Goal: Task Accomplishment & Management: Use online tool/utility

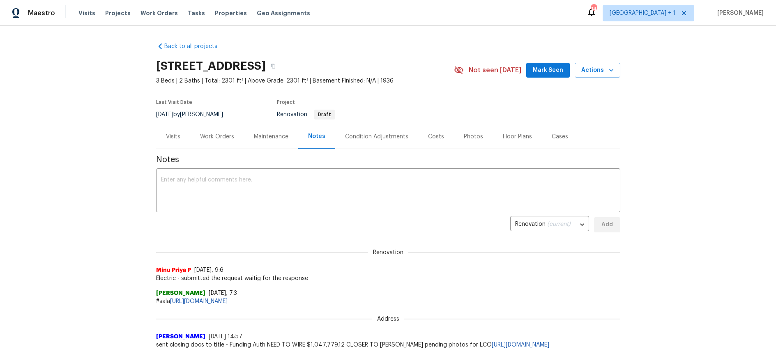
click at [590, 248] on div "Renovation Minu Priya P 9/12/25, 9:6 Electric - submitted the request waitig fo…" at bounding box center [388, 261] width 464 height 44
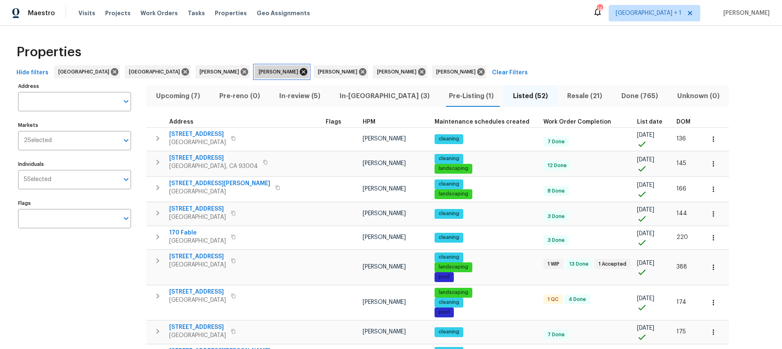
click at [299, 72] on icon at bounding box center [303, 71] width 9 height 9
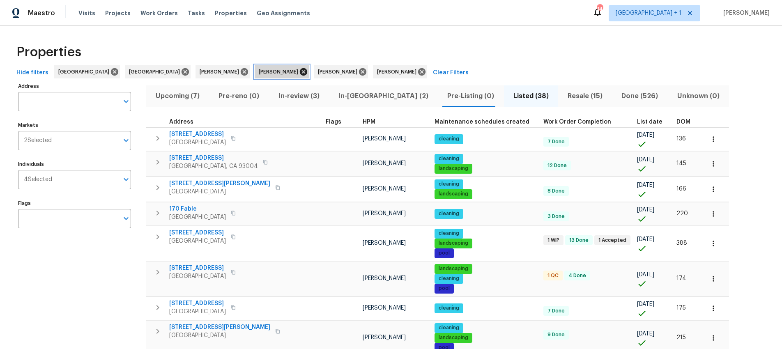
click at [300, 74] on icon at bounding box center [303, 71] width 7 height 7
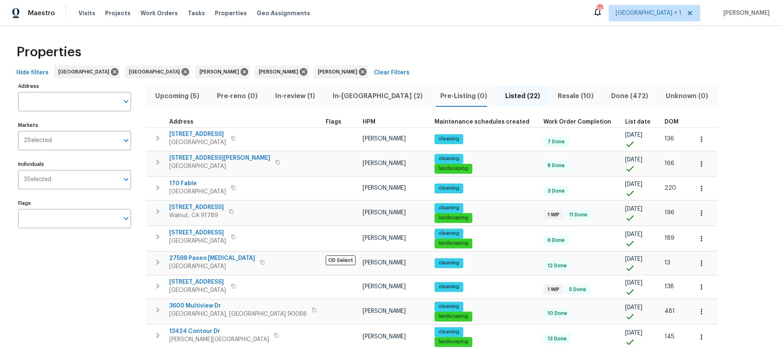
click at [301, 95] on span "In-review (1)" at bounding box center [295, 96] width 48 height 12
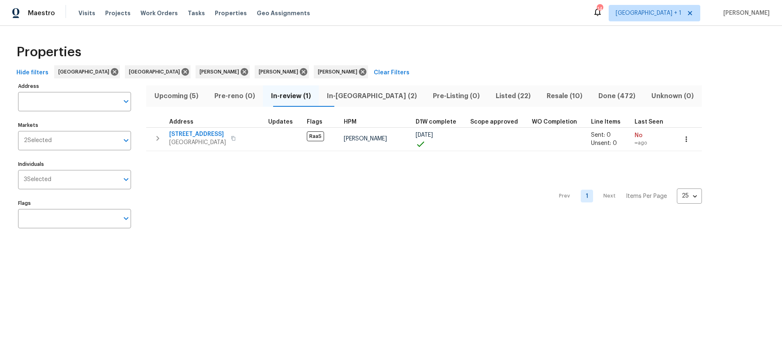
click at [351, 97] on span "In-reno (2)" at bounding box center [372, 96] width 96 height 12
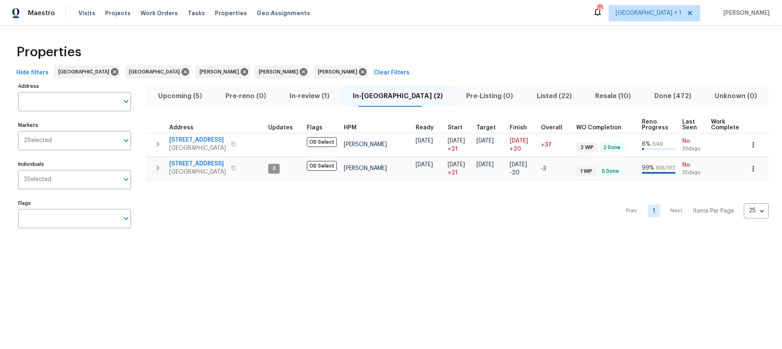
click at [349, 246] on div "Properties Hide filters Los Angeles Riverside Daniel Fomenko Sean Hatfield Ted …" at bounding box center [391, 138] width 782 height 224
click at [298, 208] on div "Prev 1 Next Items Per Page 25 25 ​" at bounding box center [457, 209] width 623 height 56
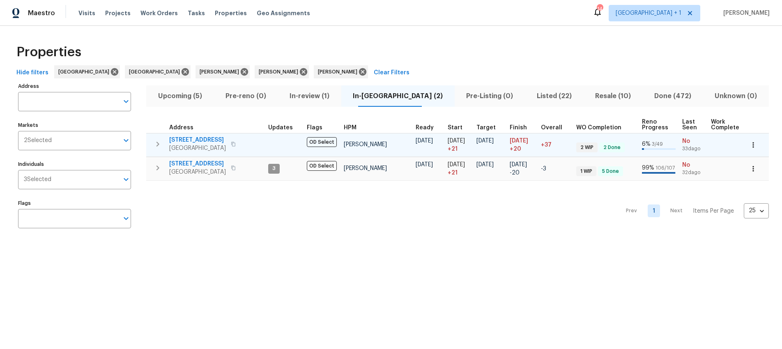
click at [216, 144] on span "Santa Monica, CA 90405" at bounding box center [197, 148] width 57 height 8
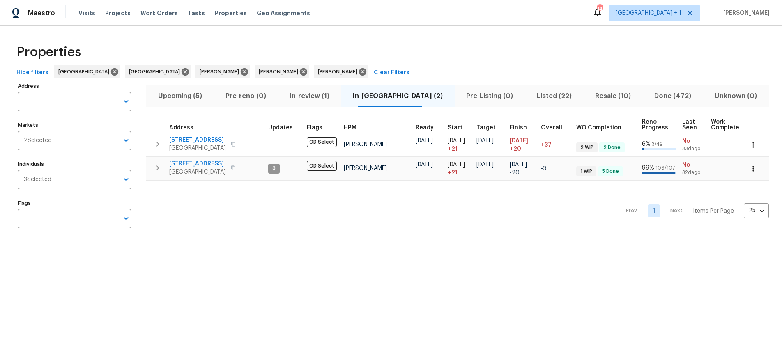
click at [104, 250] on html "Maestro Visits Projects Work Orders Tasks Properties Geo Assignments 14 Los Ang…" at bounding box center [391, 125] width 782 height 250
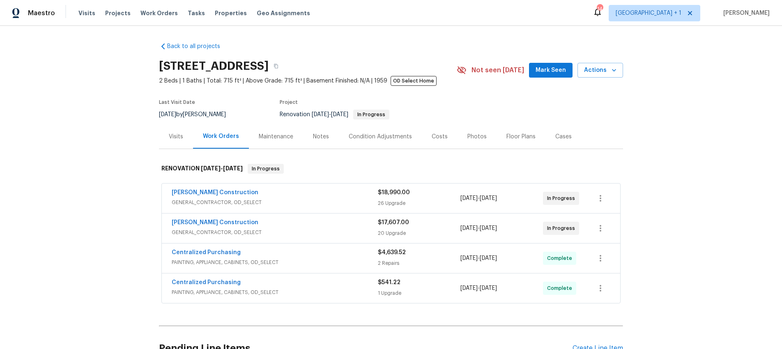
click at [708, 104] on div "Back to all projects 2909 10th St Apt 4, Santa Monica, CA 90405 2 Beds | 1 Bath…" at bounding box center [391, 187] width 782 height 323
click at [664, 114] on div "Back to all projects 2909 10th St Apt 4, Santa Monica, CA 90405 2 Beds | 1 Bath…" at bounding box center [391, 187] width 782 height 323
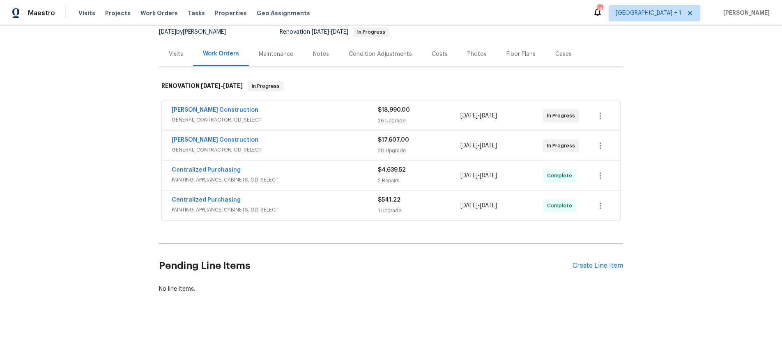
scroll to position [89, 0]
click at [600, 262] on div "Create Line Item" at bounding box center [598, 266] width 51 height 8
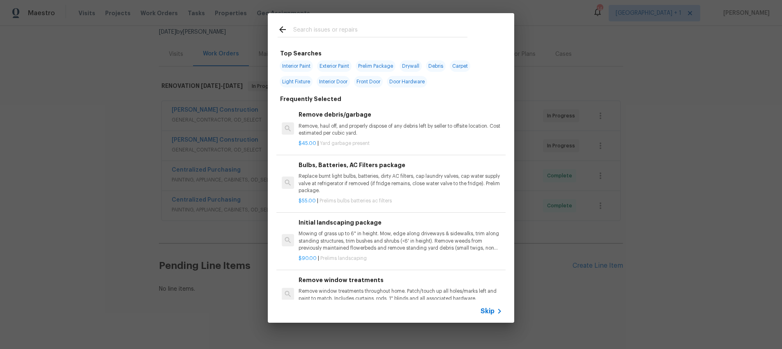
click at [339, 30] on input "text" at bounding box center [380, 31] width 174 height 12
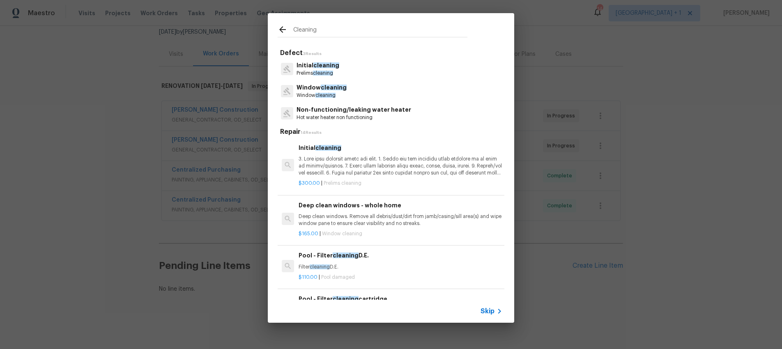
type input "Cleaning"
click at [335, 162] on p at bounding box center [401, 166] width 204 height 21
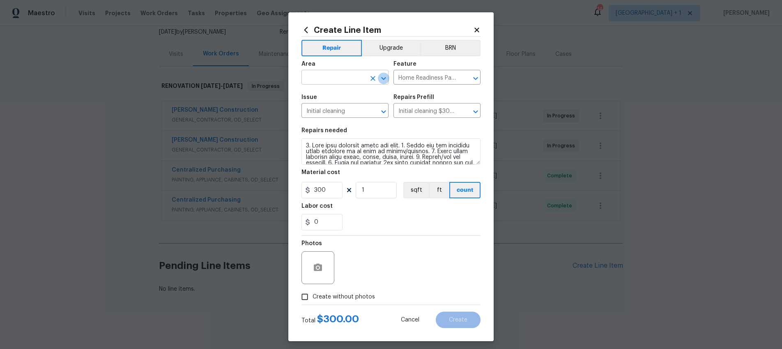
click at [381, 78] on icon "Open" at bounding box center [383, 78] width 5 height 3
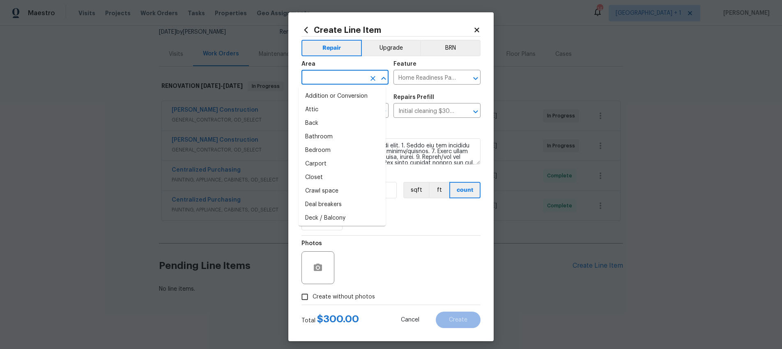
click at [331, 80] on input "text" at bounding box center [334, 78] width 64 height 13
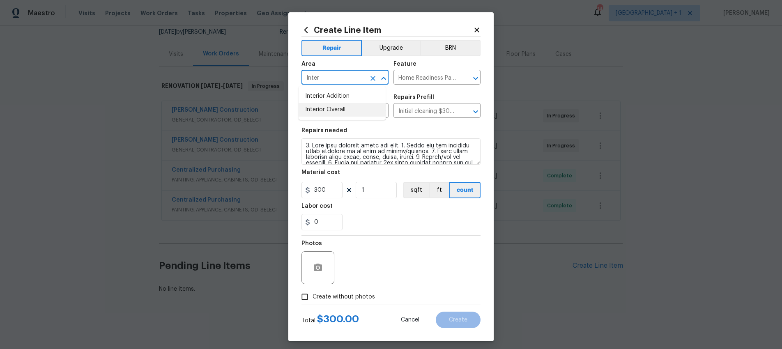
click at [325, 105] on li "Interior Overall" at bounding box center [342, 110] width 87 height 14
type input "Interior Overall"
click at [380, 265] on div "Photos" at bounding box center [391, 262] width 179 height 53
click at [301, 299] on input "Create without photos" at bounding box center [305, 297] width 16 height 16
checkbox input "true"
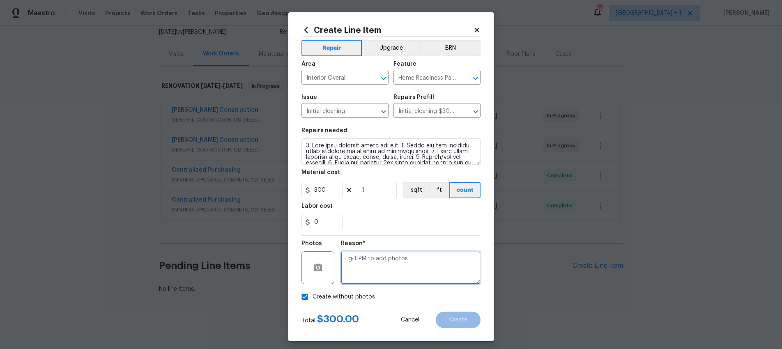
click at [375, 265] on textarea at bounding box center [411, 267] width 140 height 33
type textarea "Uploading"
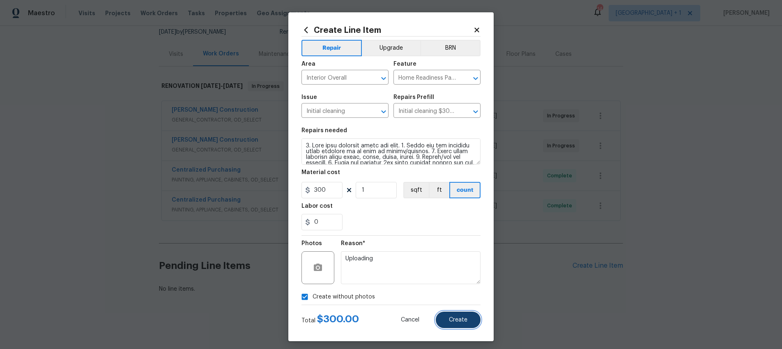
click at [456, 314] on button "Create" at bounding box center [458, 320] width 45 height 16
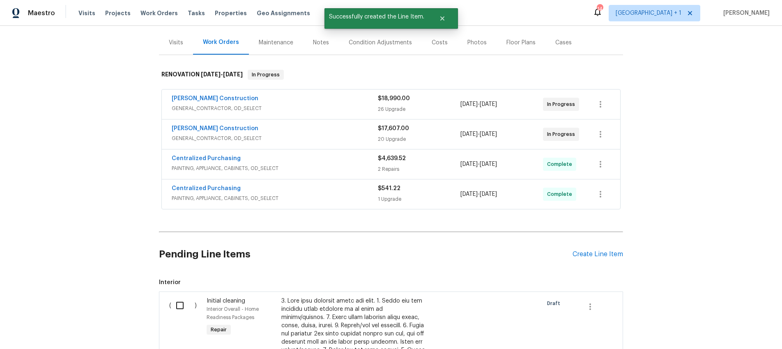
scroll to position [128, 0]
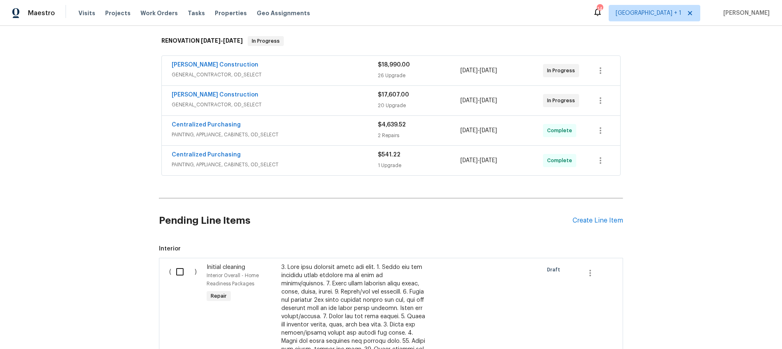
click at [179, 276] on input "checkbox" at bounding box center [182, 271] width 23 height 17
checkbox input "true"
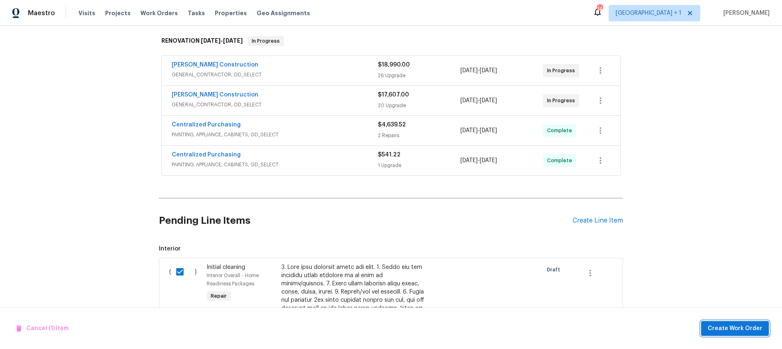
click at [741, 334] on button "Create Work Order" at bounding box center [735, 328] width 68 height 15
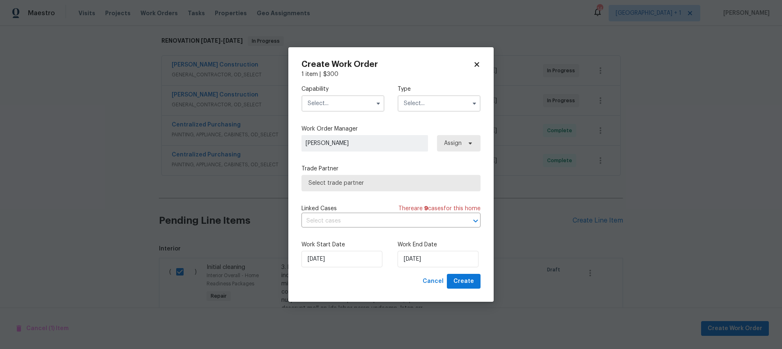
click at [366, 98] on input "text" at bounding box center [343, 103] width 83 height 16
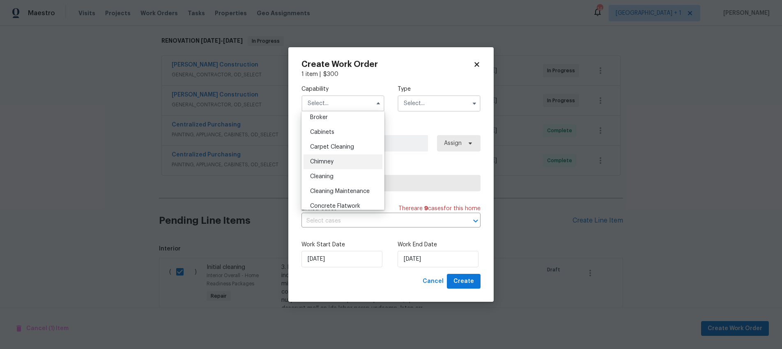
scroll to position [92, 0]
click at [337, 146] on div "Cleaning" at bounding box center [343, 147] width 79 height 15
type input "Cleaning"
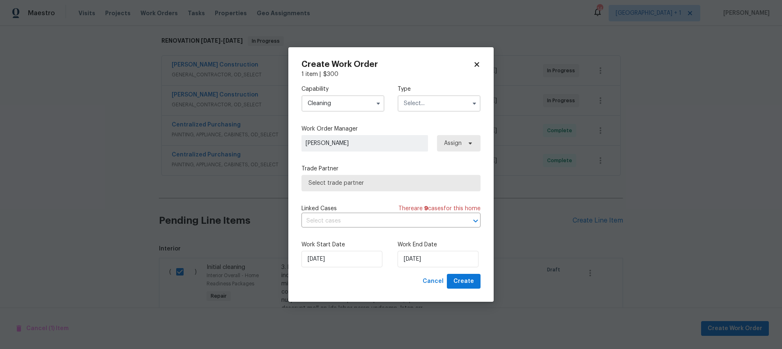
click at [445, 104] on input "text" at bounding box center [439, 103] width 83 height 16
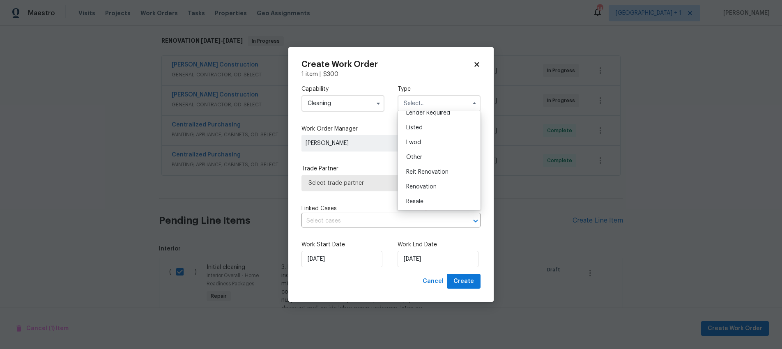
scroll to position [67, 0]
click at [428, 187] on span "Renovation" at bounding box center [421, 187] width 30 height 6
type input "Renovation"
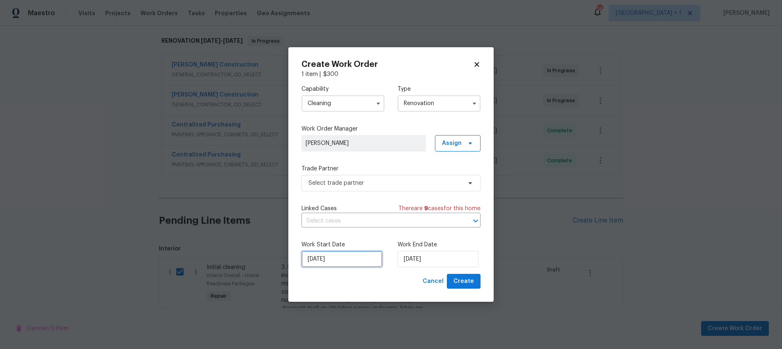
click at [344, 262] on input "9/15/2025" at bounding box center [342, 259] width 81 height 16
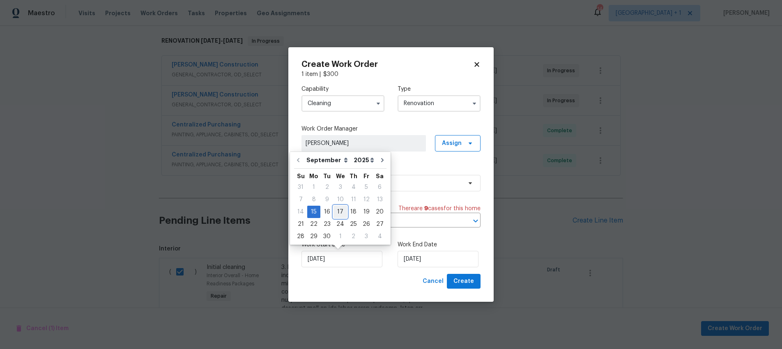
click at [337, 212] on div "17" at bounding box center [341, 212] width 14 height 12
type input "9/17/2025"
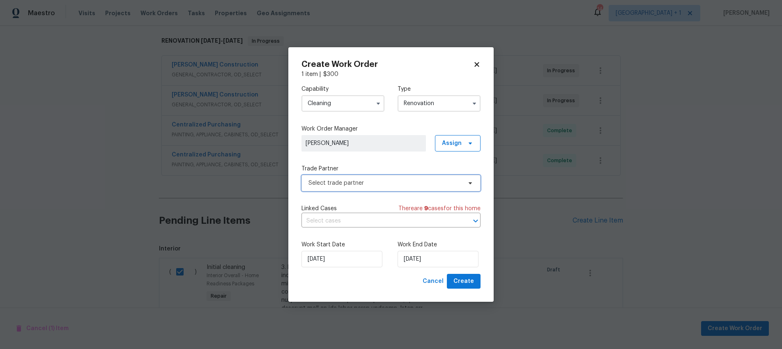
click at [397, 186] on span "Select trade partner" at bounding box center [385, 183] width 153 height 8
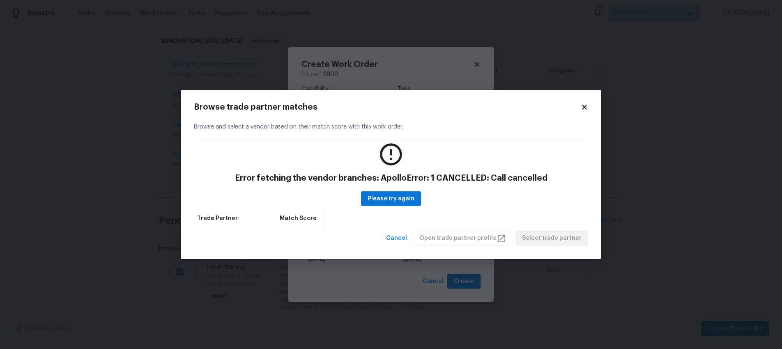
click at [477, 191] on div "Error fetching the vendor branches: ApolloError: 1 CANCELLED: Call cancelled Pl…" at bounding box center [391, 173] width 316 height 65
click at [277, 147] on div "Error fetching the vendor branches: ApolloError: 1 CANCELLED: Call cancelled Pl…" at bounding box center [391, 173] width 316 height 65
click at [285, 131] on div "Browse and select a vendor based on their match score with this work order." at bounding box center [391, 127] width 394 height 28
click at [222, 221] on span "Trade Partner" at bounding box center [217, 219] width 41 height 8
click at [407, 238] on span "Cancel" at bounding box center [396, 238] width 21 height 10
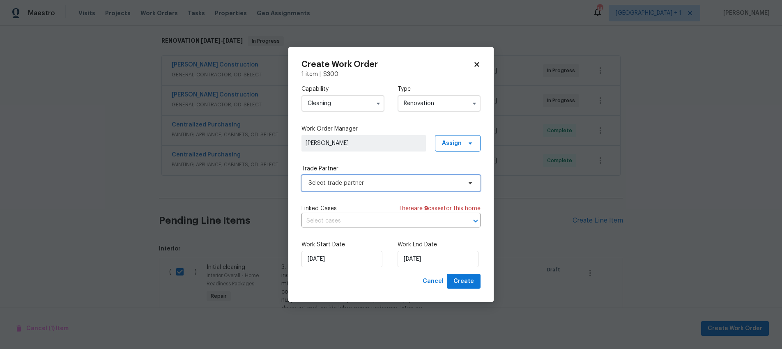
click at [376, 185] on span "Select trade partner" at bounding box center [385, 183] width 153 height 8
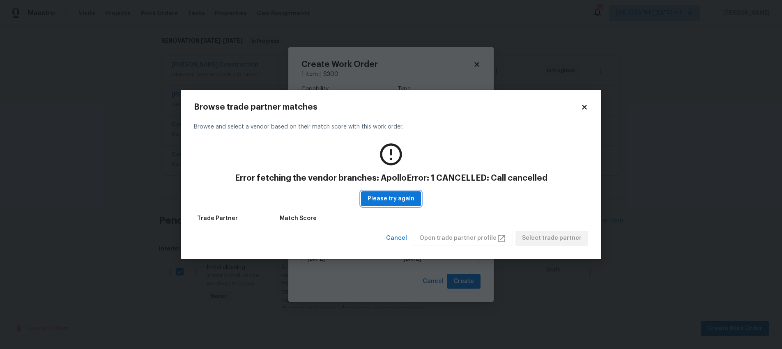
click at [376, 201] on span "Please try again" at bounding box center [391, 199] width 47 height 10
click at [588, 104] on div "Browse trade partner matches Browse and select a vendor based on their match sc…" at bounding box center [391, 174] width 421 height 169
click at [584, 105] on icon at bounding box center [584, 107] width 7 height 7
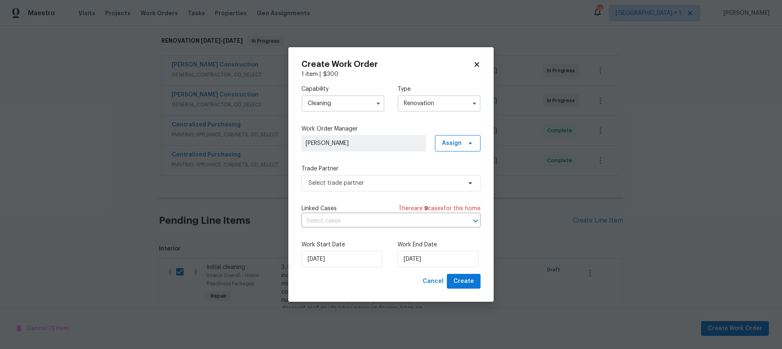
click at [476, 62] on icon at bounding box center [476, 64] width 7 height 7
checkbox input "false"
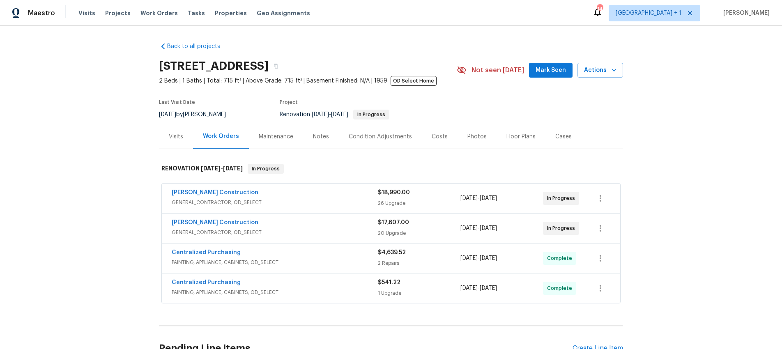
click at [319, 138] on div "Notes" at bounding box center [321, 137] width 16 height 8
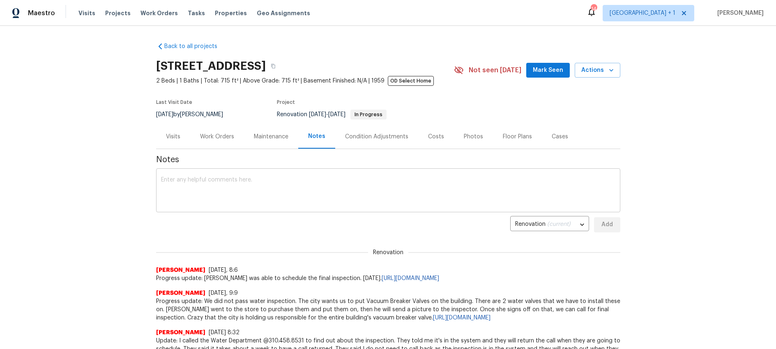
click at [170, 184] on textarea at bounding box center [388, 191] width 454 height 29
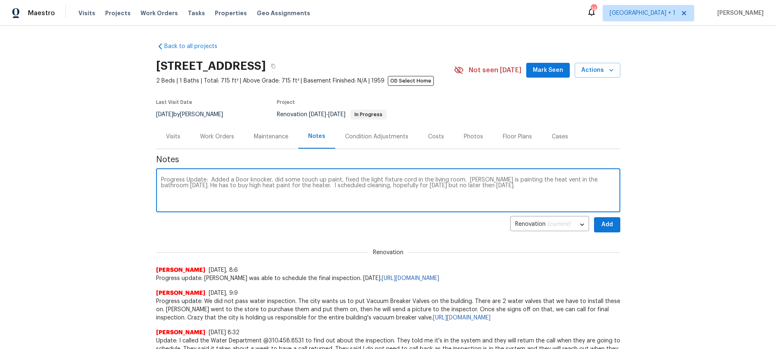
type textarea "Progress Update: Added a Door knocker, did some touch up paint, fixed the light…"
click at [612, 221] on button "Add" at bounding box center [607, 224] width 26 height 15
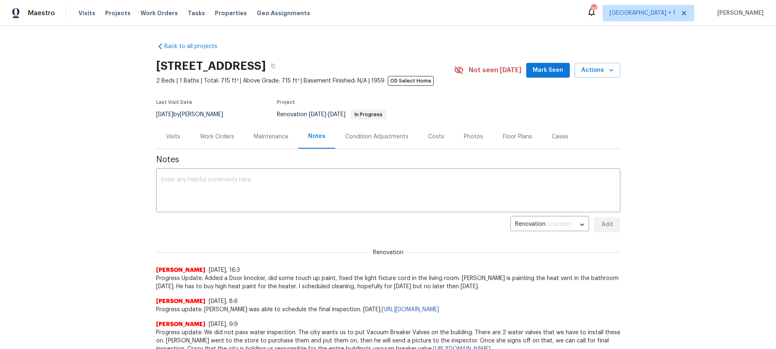
click at [67, 171] on div "Back to all projects 2909 10th St Apt 4, Santa Monica, CA 90405 2 Beds | 1 Bath…" at bounding box center [388, 187] width 776 height 323
click at [98, 77] on div "Back to all projects 2909 10th St Apt 4, Santa Monica, CA 90405 2 Beds | 1 Bath…" at bounding box center [388, 187] width 776 height 323
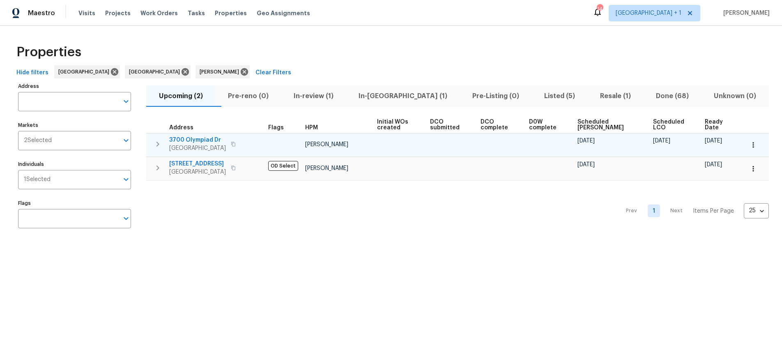
click at [189, 140] on span "3700 Olympiad Dr" at bounding box center [197, 140] width 57 height 8
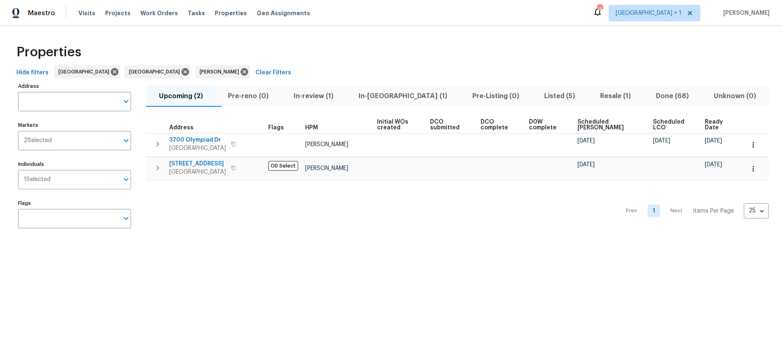
click at [537, 95] on span "Listed (5)" at bounding box center [560, 96] width 46 height 12
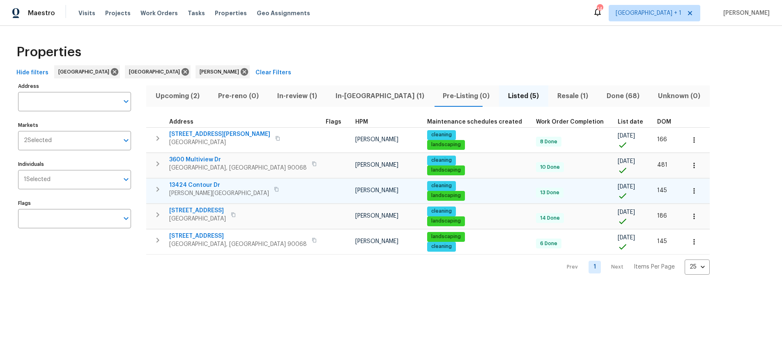
click at [198, 190] on span "Sherman Oaks, CA 91423" at bounding box center [219, 193] width 100 height 8
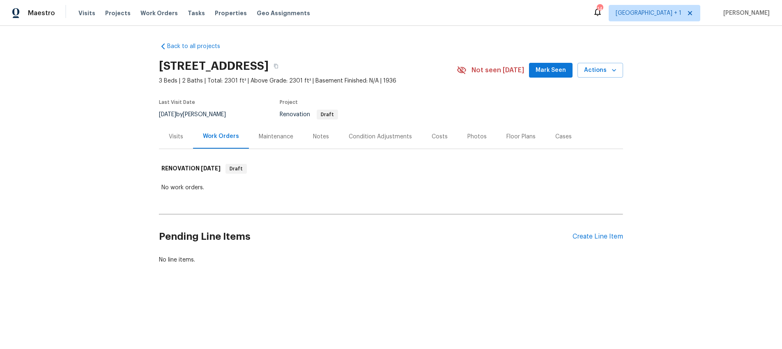
click at [321, 138] on div "Notes" at bounding box center [321, 137] width 16 height 8
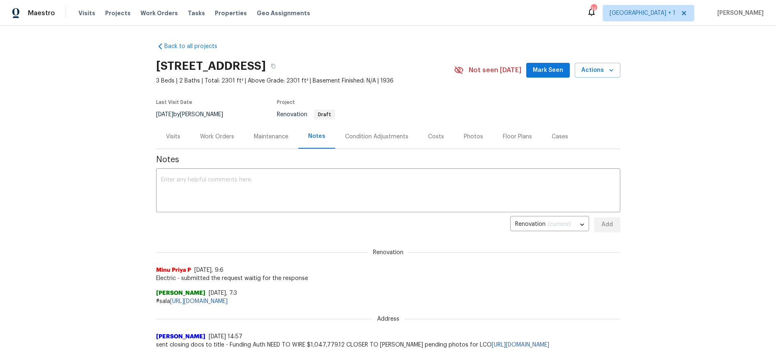
click at [105, 145] on div "Back to all projects 3700 Olympiad Dr, View Park, CA 90043 3 Beds | 2 Baths | T…" at bounding box center [388, 187] width 776 height 323
click at [112, 127] on div "Back to all projects 3700 Olympiad Dr, View Park, CA 90043 3 Beds | 2 Baths | T…" at bounding box center [388, 187] width 776 height 323
click at [677, 128] on div "Back to all projects 3700 Olympiad Dr, View Park, CA 90043 3 Beds | 2 Baths | T…" at bounding box center [388, 187] width 776 height 323
click at [669, 155] on div "Back to all projects 3700 Olympiad Dr, View Park, CA 90043 3 Beds | 2 Baths | T…" at bounding box center [388, 187] width 776 height 323
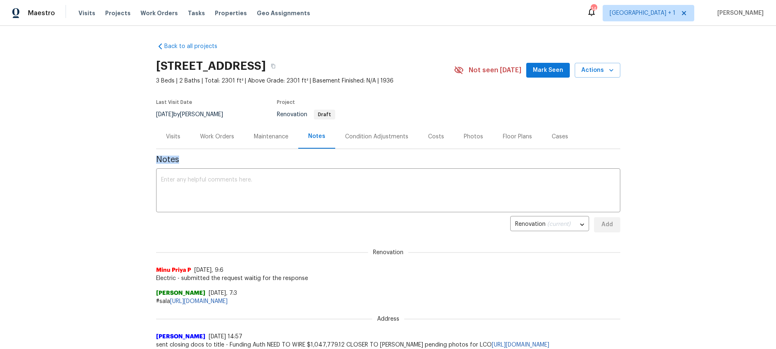
click at [669, 156] on div "Back to all projects 3700 Olympiad Dr, View Park, CA 90043 3 Beds | 2 Baths | T…" at bounding box center [388, 187] width 776 height 323
click at [90, 151] on div "Back to all projects 3700 Olympiad Dr, View Park, CA 90043 3 Beds | 2 Baths | T…" at bounding box center [388, 187] width 776 height 323
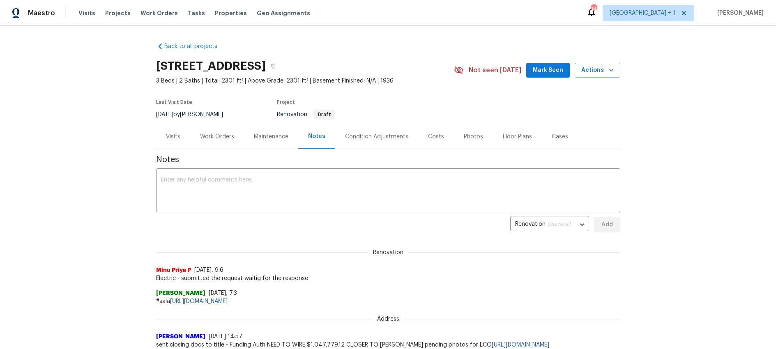
click at [108, 161] on div "Back to all projects 3700 Olympiad Dr, View Park, CA 90043 3 Beds | 2 Baths | T…" at bounding box center [388, 187] width 776 height 323
click at [103, 161] on div "Back to all projects 3700 Olympiad Dr, View Park, CA 90043 3 Beds | 2 Baths | T…" at bounding box center [388, 187] width 776 height 323
click at [102, 159] on div "Back to all projects 3700 Olympiad Dr, View Park, CA 90043 3 Beds | 2 Baths | T…" at bounding box center [388, 187] width 776 height 323
click at [661, 129] on div "Back to all projects 3700 Olympiad Dr, View Park, CA 90043 3 Beds | 2 Baths | T…" at bounding box center [388, 187] width 776 height 323
click at [670, 106] on div "Back to all projects 3700 Olympiad Dr, View Park, CA 90043 3 Beds | 2 Baths | T…" at bounding box center [388, 187] width 776 height 323
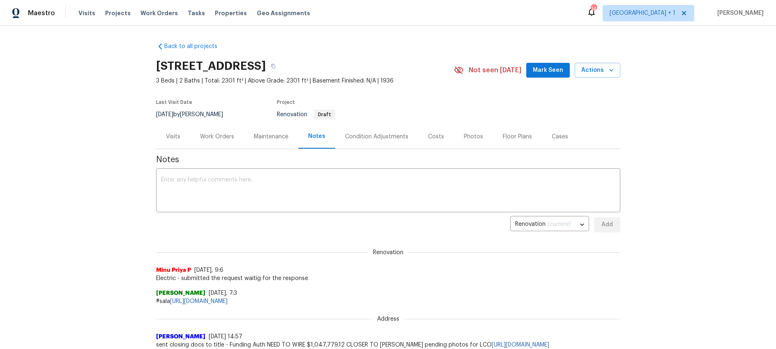
click at [670, 123] on div "Back to all projects 3700 Olympiad Dr, View Park, CA 90043 3 Beds | 2 Baths | T…" at bounding box center [388, 187] width 776 height 323
click at [670, 122] on div "Back to all projects 3700 Olympiad Dr, View Park, CA 90043 3 Beds | 2 Baths | T…" at bounding box center [388, 187] width 776 height 323
click at [71, 129] on div "Back to all projects 3700 Olympiad Dr, View Park, CA 90043 3 Beds | 2 Baths | T…" at bounding box center [388, 187] width 776 height 323
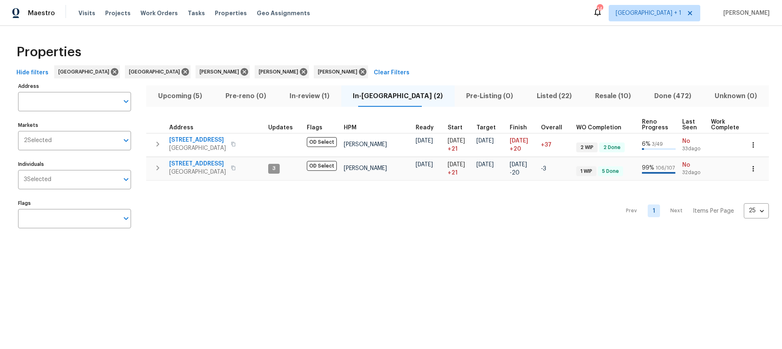
click at [253, 226] on div "Prev 1 Next Items Per Page 25 25 ​" at bounding box center [457, 209] width 623 height 56
click at [535, 24] on div "Maestro Visits Projects Work Orders Tasks Properties Geo Assignments 14 Los Ang…" at bounding box center [391, 13] width 782 height 26
click at [300, 75] on icon at bounding box center [303, 71] width 7 height 7
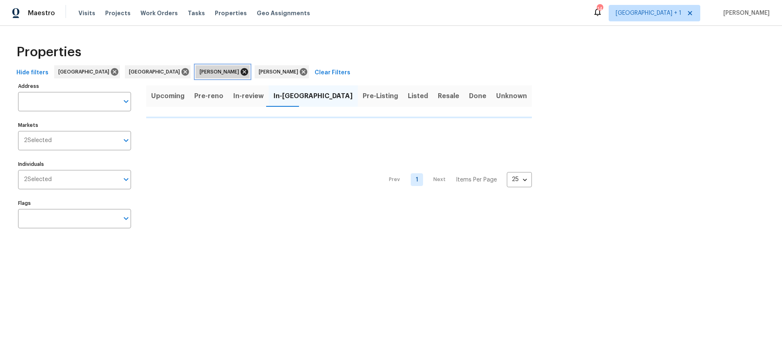
click at [241, 72] on icon at bounding box center [244, 71] width 7 height 7
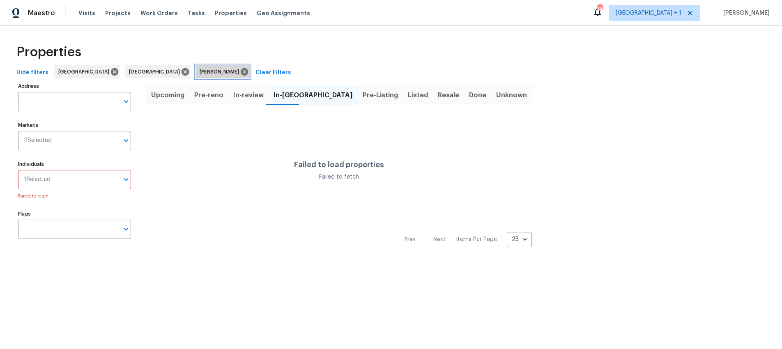
click at [200, 74] on span "[PERSON_NAME]" at bounding box center [221, 72] width 43 height 8
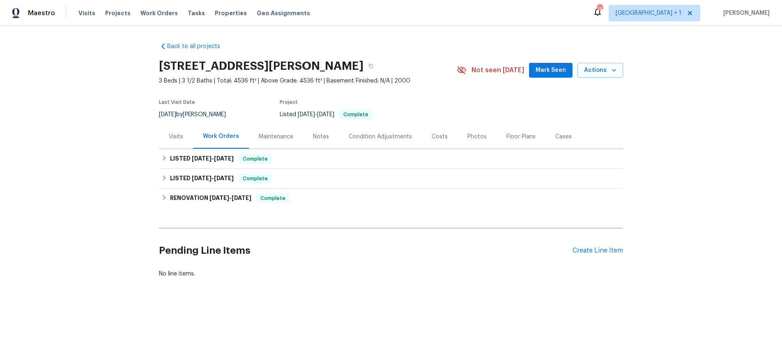
click at [469, 103] on section "13424 Contour Dr, Sherman Oaks, CA 91423 3 Beds | 3 1/2 Baths | Total: 4536 ft²…" at bounding box center [391, 89] width 464 height 69
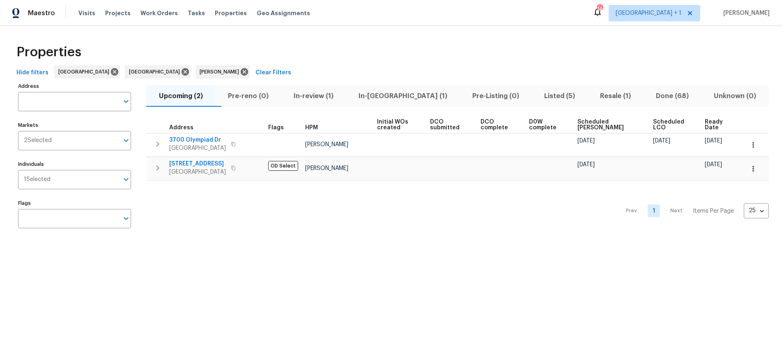
click at [537, 97] on span "Listed (5)" at bounding box center [560, 96] width 46 height 12
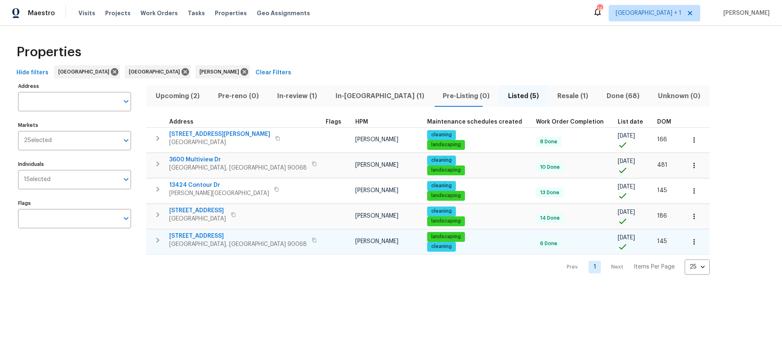
click at [200, 242] on span "[GEOGRAPHIC_DATA], [GEOGRAPHIC_DATA] 90068" at bounding box center [238, 244] width 138 height 8
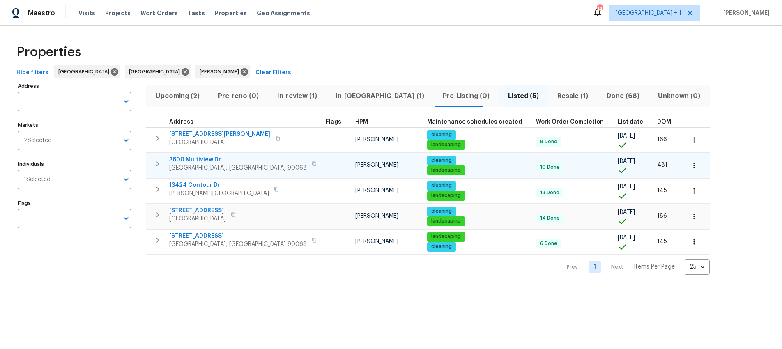
click at [204, 159] on span "3600 Multiview Dr" at bounding box center [238, 160] width 138 height 8
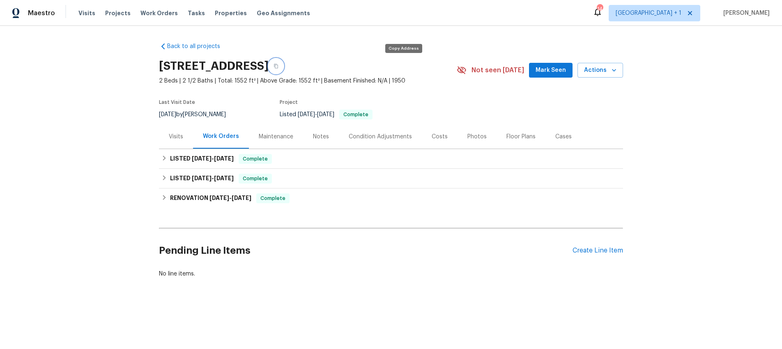
click at [279, 67] on icon "button" at bounding box center [276, 66] width 5 height 5
click at [279, 64] on icon "button" at bounding box center [276, 66] width 5 height 5
click at [279, 67] on icon "button" at bounding box center [276, 66] width 5 height 5
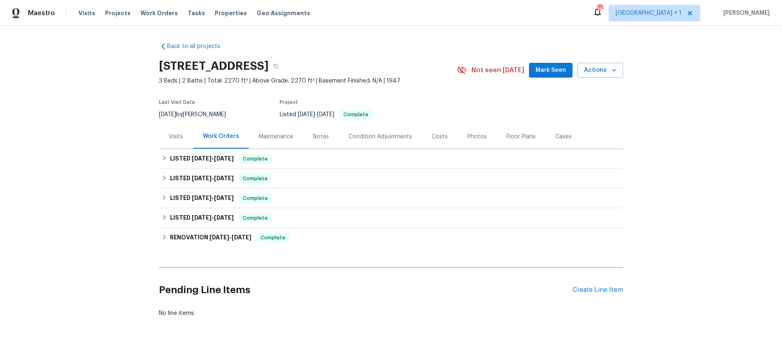
click at [279, 136] on div "Maintenance" at bounding box center [276, 137] width 35 height 8
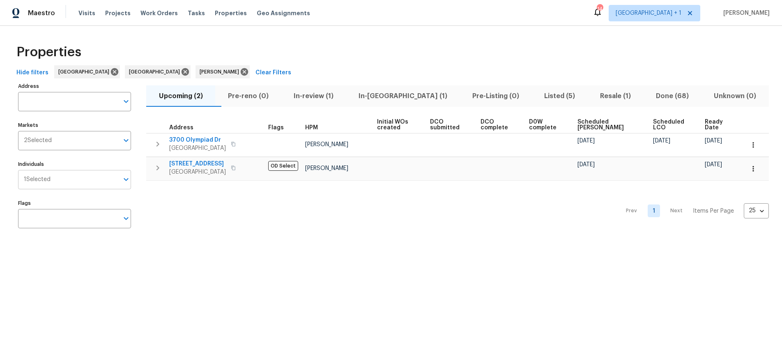
click at [81, 178] on input "Individuals" at bounding box center [85, 179] width 68 height 19
type input "[PERSON_NAME]"
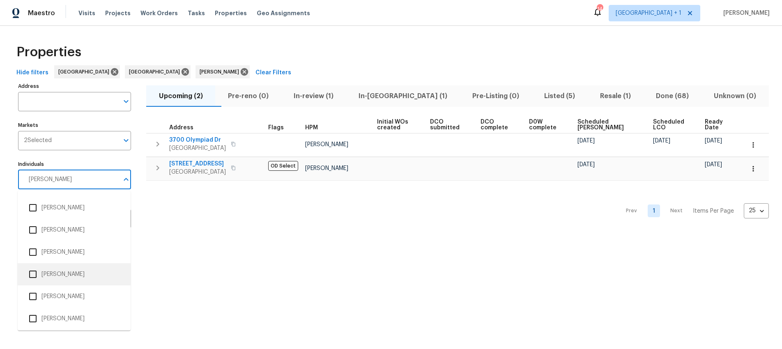
scroll to position [83, 0]
click at [32, 255] on input "checkbox" at bounding box center [32, 255] width 17 height 17
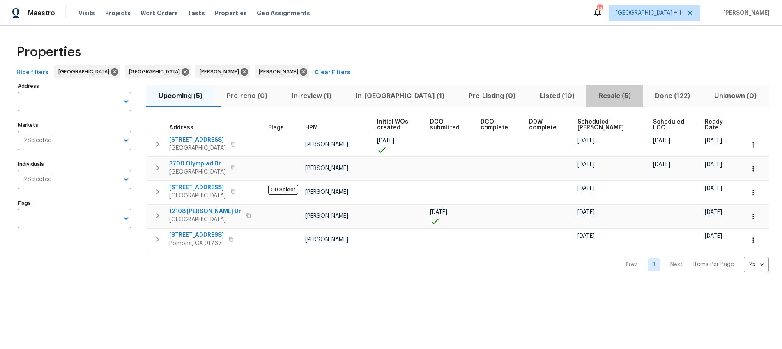
click at [592, 100] on span "Resale (5)" at bounding box center [615, 96] width 46 height 12
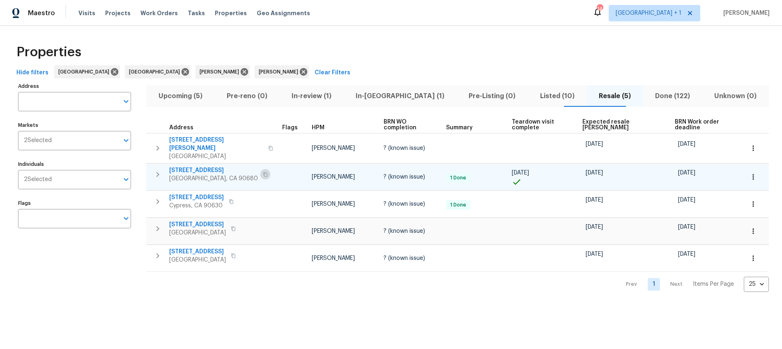
click at [263, 172] on icon "button" at bounding box center [265, 174] width 5 height 5
click at [263, 172] on icon "button" at bounding box center [265, 174] width 4 height 5
